Goal: Transaction & Acquisition: Book appointment/travel/reservation

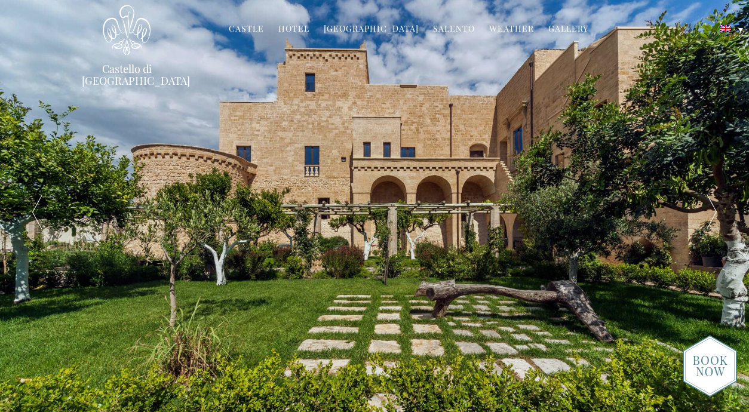
click at [305, 25] on link "Hotel" at bounding box center [293, 30] width 31 height 14
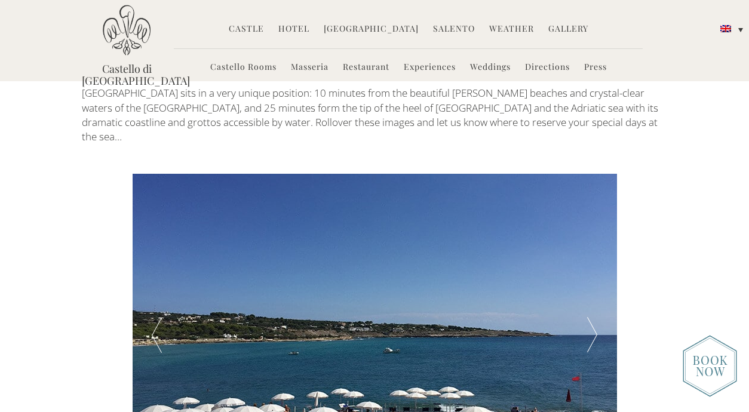
scroll to position [1862, 0]
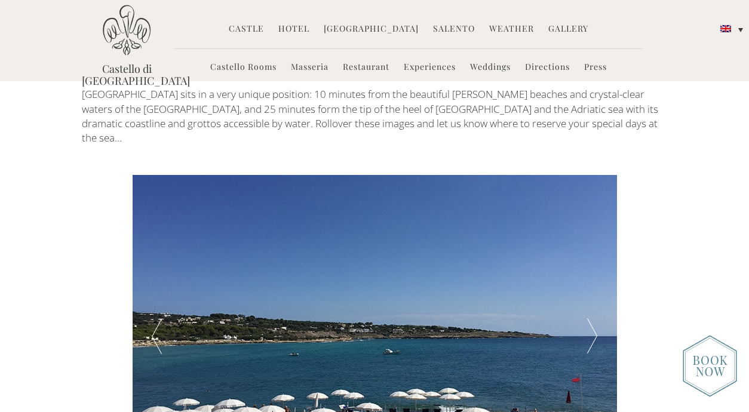
click at [593, 250] on div at bounding box center [592, 336] width 48 height 323
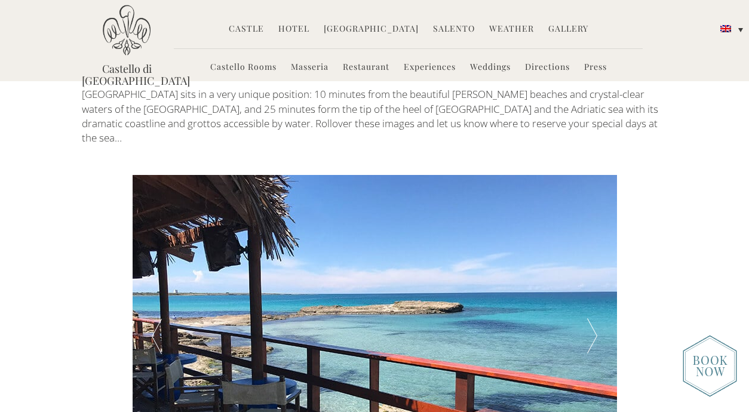
click at [593, 250] on div at bounding box center [592, 336] width 48 height 323
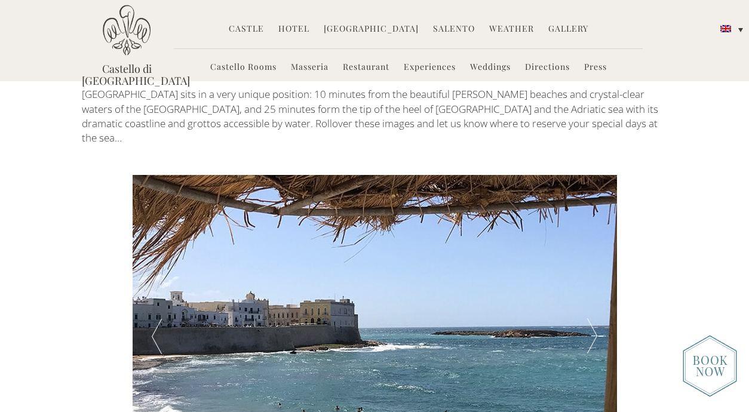
click at [593, 250] on div at bounding box center [592, 336] width 48 height 323
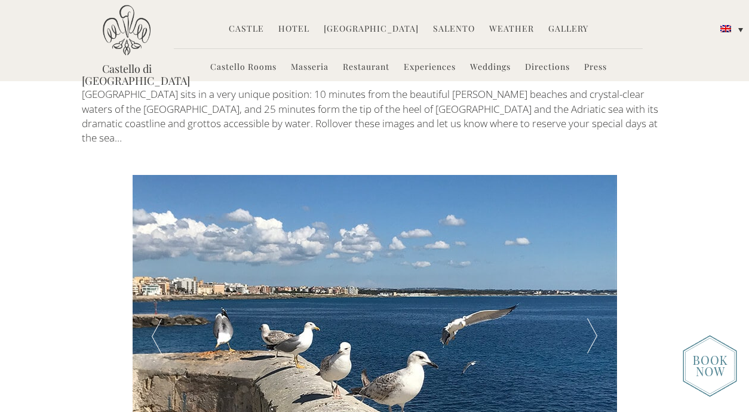
click at [593, 250] on div at bounding box center [592, 336] width 48 height 323
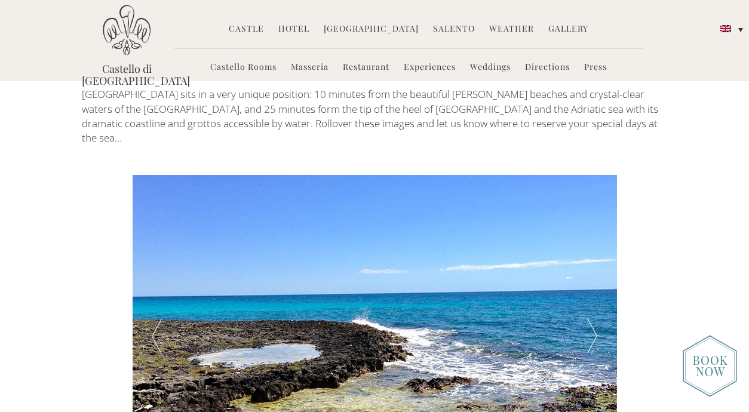
click at [593, 250] on div at bounding box center [592, 336] width 48 height 323
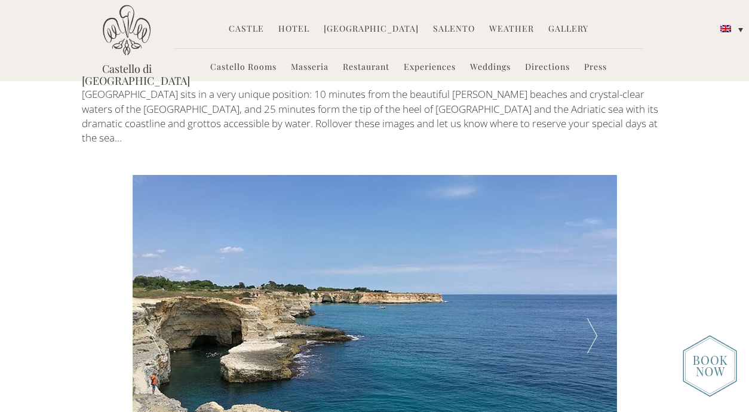
click at [593, 250] on div at bounding box center [592, 336] width 48 height 323
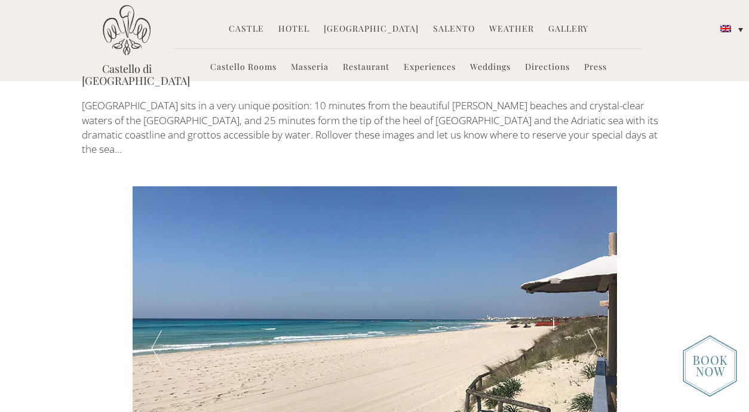
scroll to position [1850, 0]
click at [593, 261] on div at bounding box center [592, 347] width 48 height 323
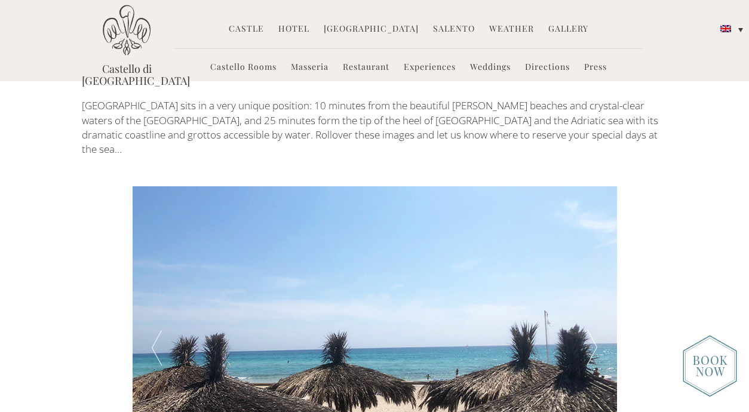
click at [593, 261] on div at bounding box center [592, 347] width 48 height 323
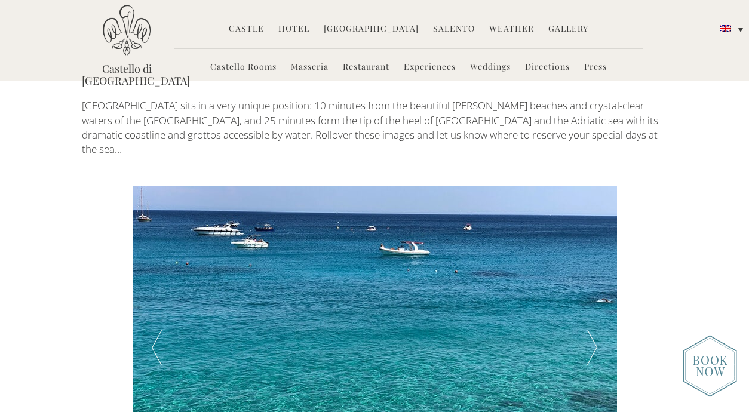
click at [593, 261] on div at bounding box center [592, 347] width 48 height 323
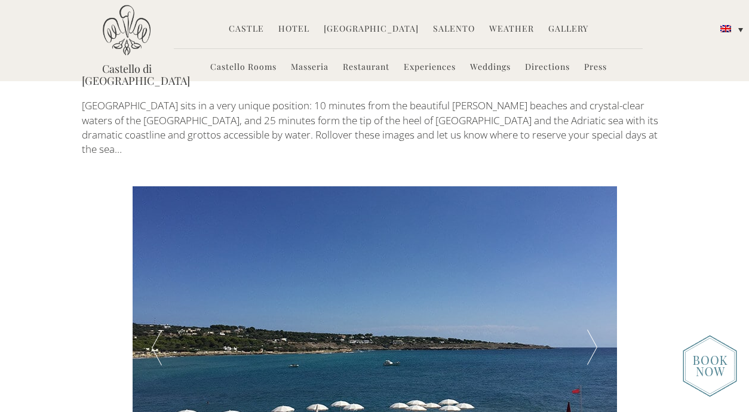
click at [593, 261] on div at bounding box center [592, 347] width 48 height 323
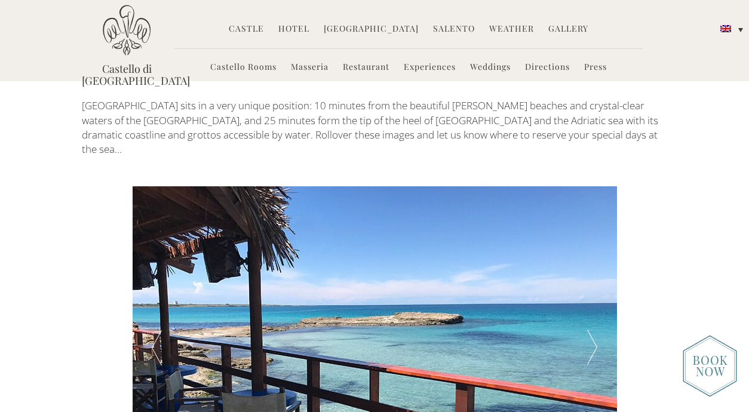
click at [593, 261] on div at bounding box center [592, 347] width 48 height 323
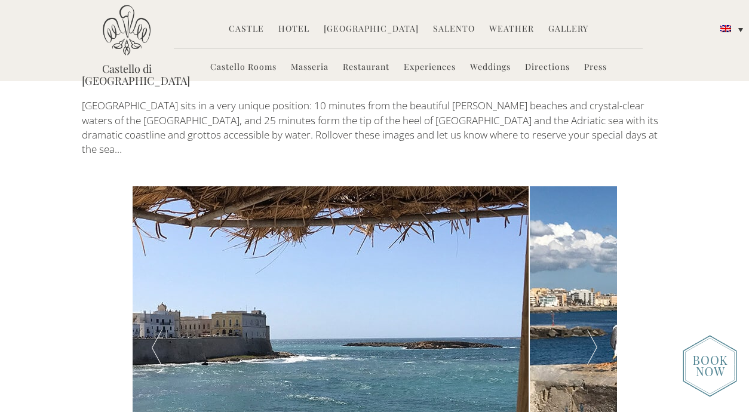
click at [451, 32] on link "Salento" at bounding box center [454, 30] width 42 height 14
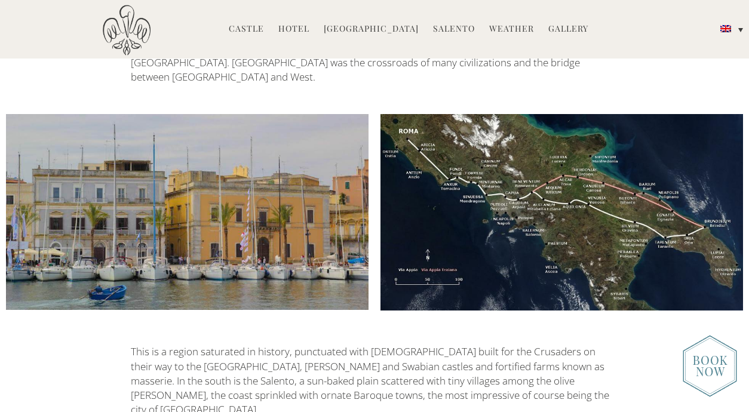
scroll to position [1103, 0]
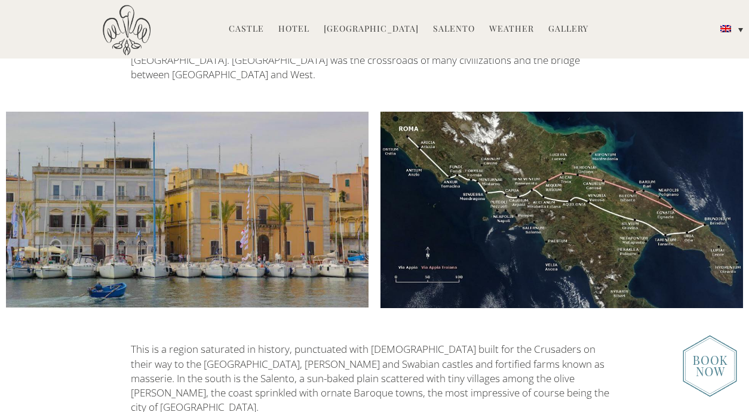
click at [283, 185] on img at bounding box center [187, 210] width 363 height 196
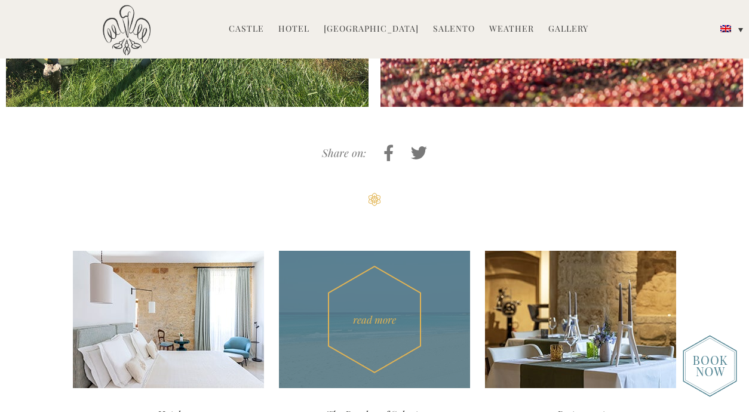
scroll to position [3662, 0]
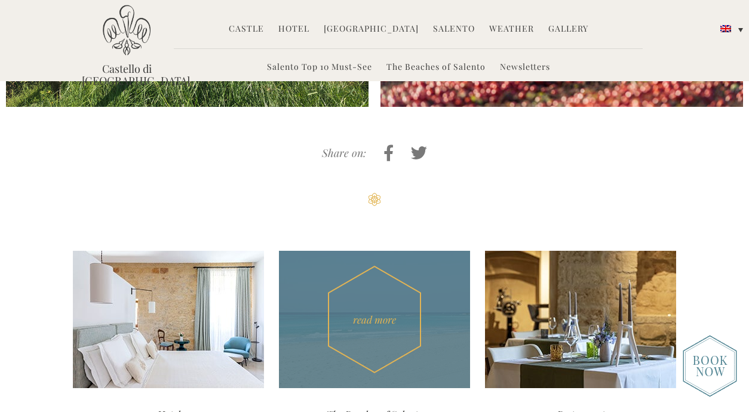
click at [391, 388] on div "The Beaches of Salento" at bounding box center [374, 414] width 191 height 53
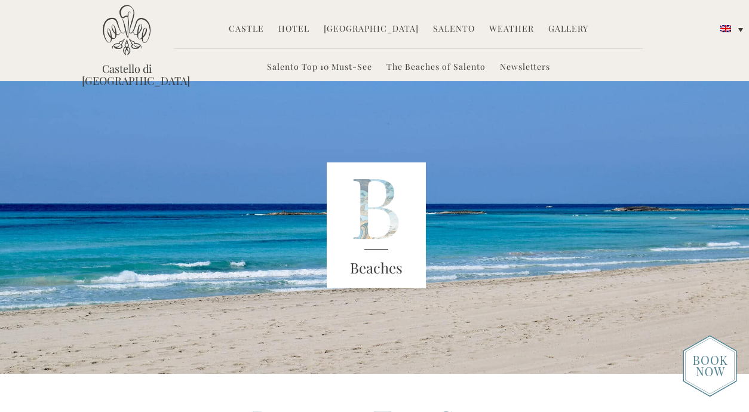
click at [297, 30] on link "Hotel" at bounding box center [293, 30] width 31 height 14
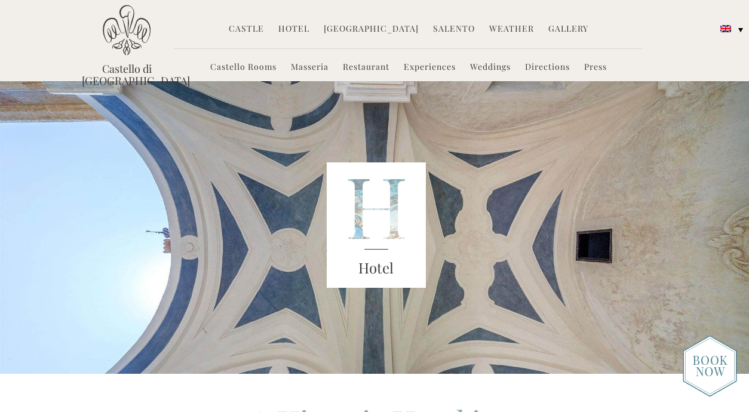
click at [247, 71] on link "Castello Rooms" at bounding box center [243, 68] width 66 height 14
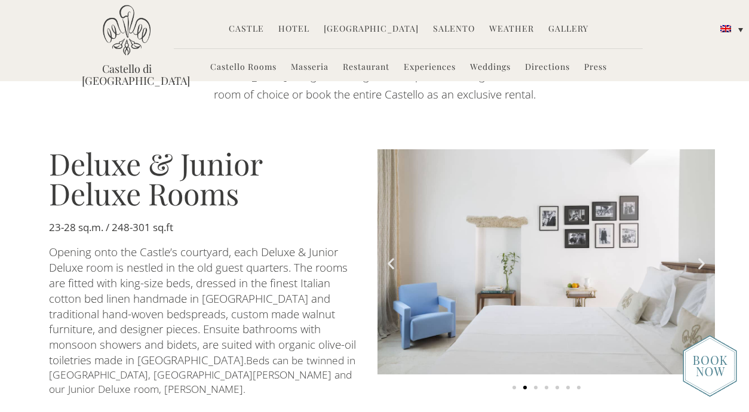
scroll to position [571, 0]
click at [700, 256] on icon "Next slide" at bounding box center [701, 263] width 15 height 15
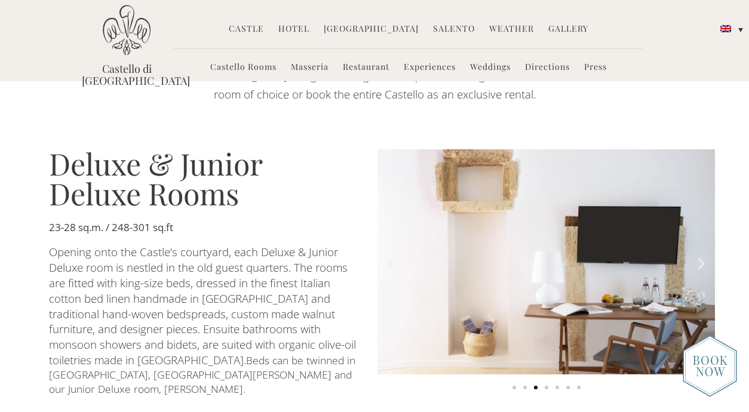
click at [700, 256] on icon "Next slide" at bounding box center [701, 263] width 15 height 15
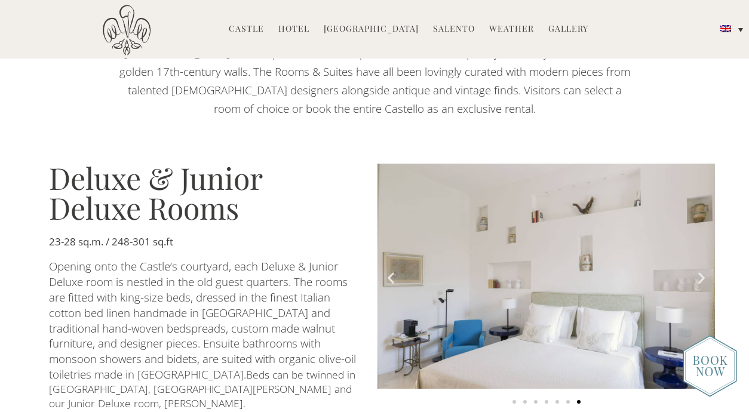
scroll to position [610, 0]
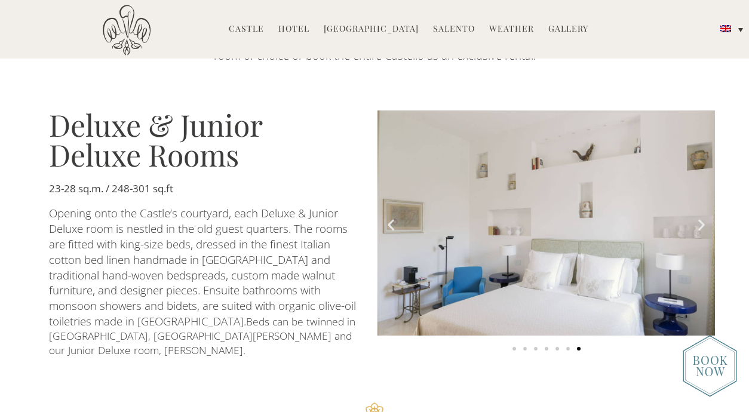
click at [699, 219] on icon "Next slide" at bounding box center [701, 225] width 15 height 15
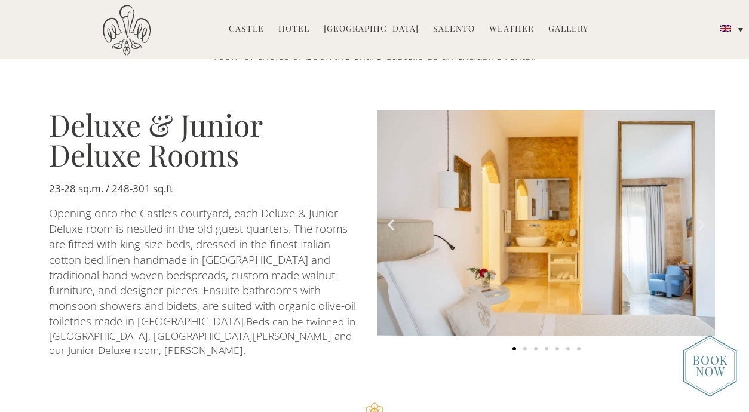
click at [718, 354] on img at bounding box center [710, 366] width 54 height 62
